Goal: Task Accomplishment & Management: Complete application form

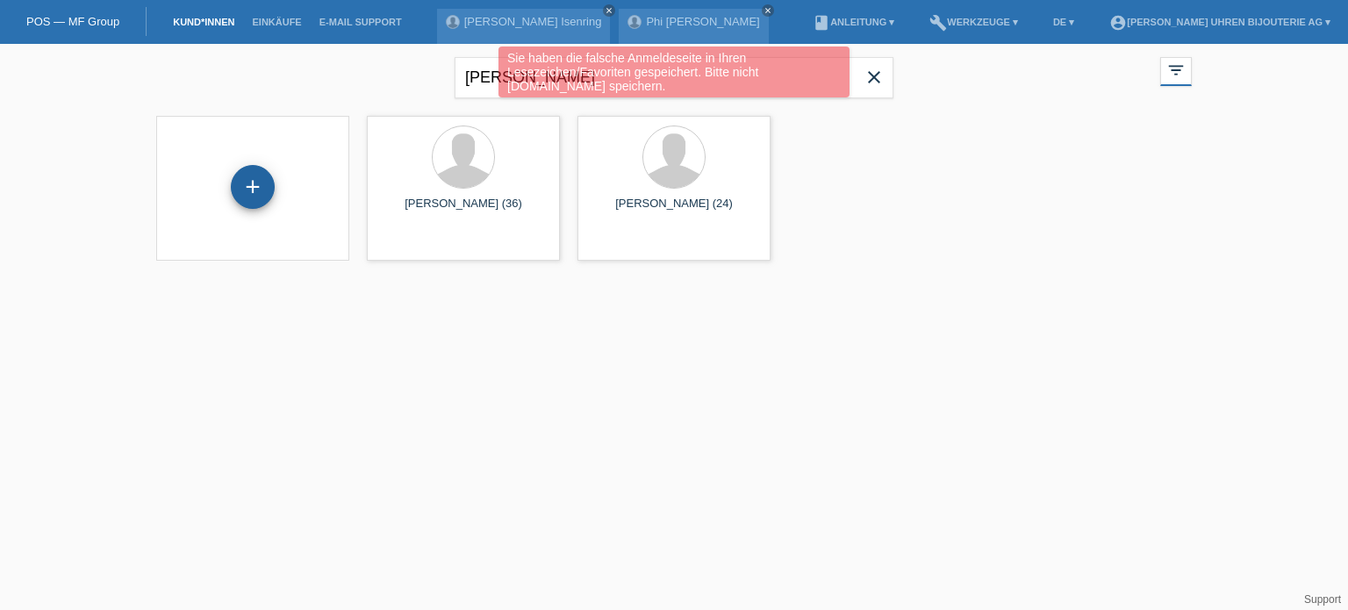
click at [248, 175] on div "+" at bounding box center [253, 187] width 44 height 44
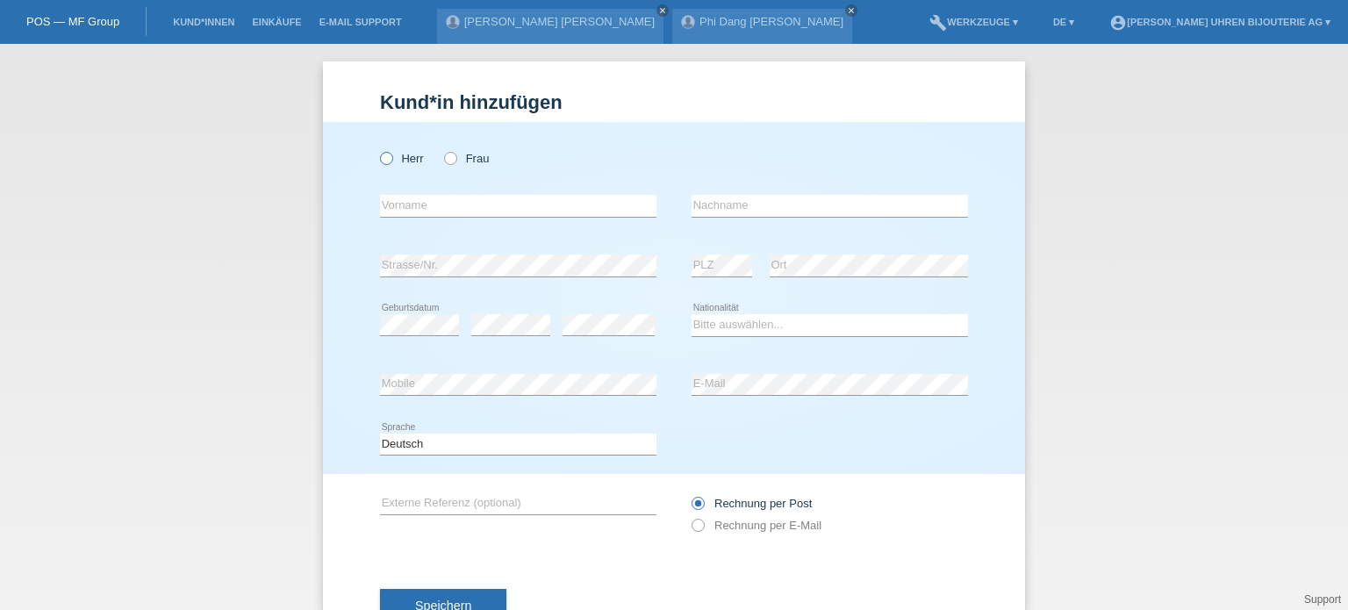
click at [389, 160] on label "Herr" at bounding box center [402, 158] width 44 height 13
click at [389, 160] on input "Herr" at bounding box center [385, 157] width 11 height 11
radio input "true"
